Goal: Navigation & Orientation: Find specific page/section

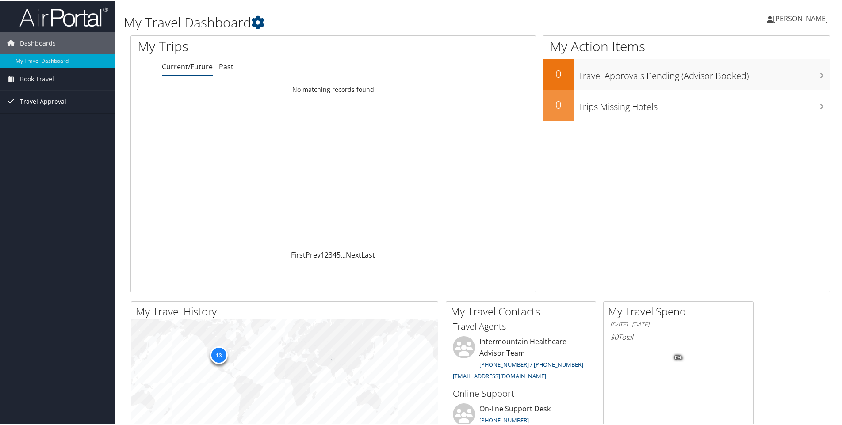
click at [35, 102] on span "Travel Approval" at bounding box center [43, 101] width 46 height 22
click at [50, 133] on link "Approved Trips" at bounding box center [57, 131] width 115 height 13
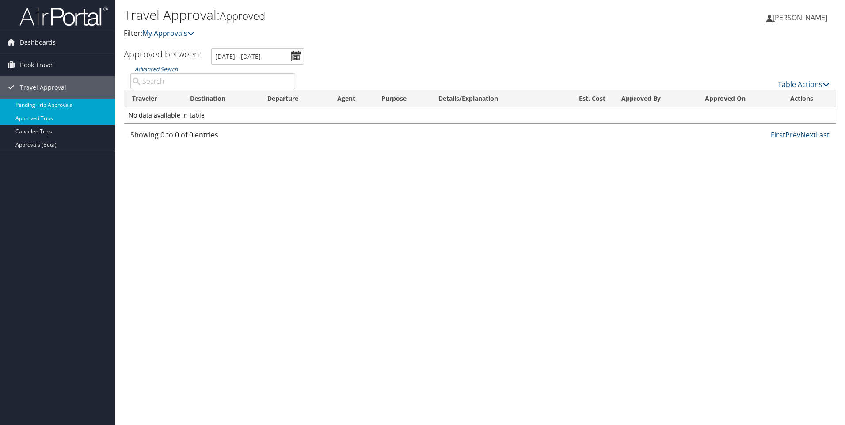
click at [30, 104] on link "Pending Trip Approvals" at bounding box center [57, 105] width 115 height 13
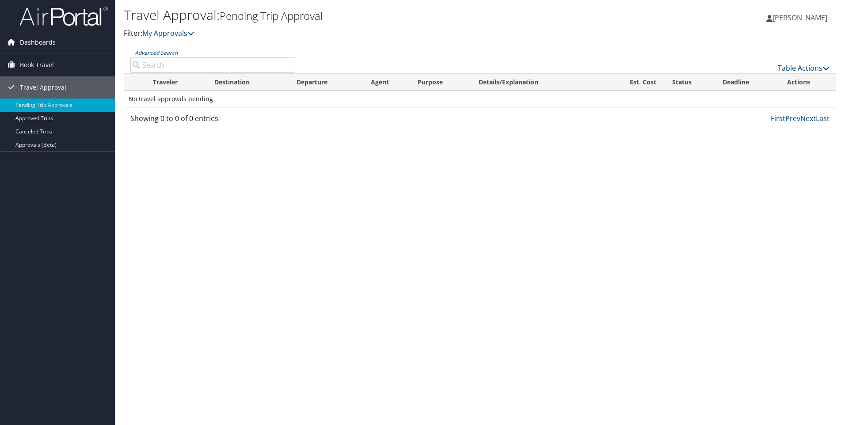
click at [51, 47] on span "Dashboards" at bounding box center [38, 42] width 36 height 22
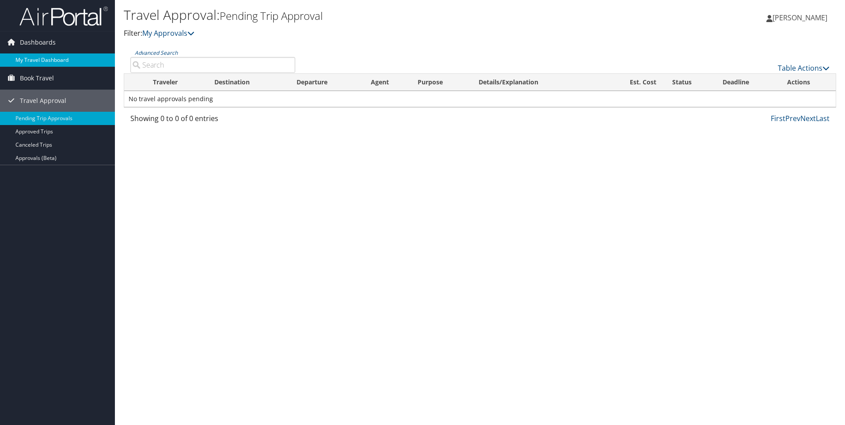
click at [54, 64] on link "My Travel Dashboard" at bounding box center [57, 60] width 115 height 13
